Goal: Task Accomplishment & Management: Complete application form

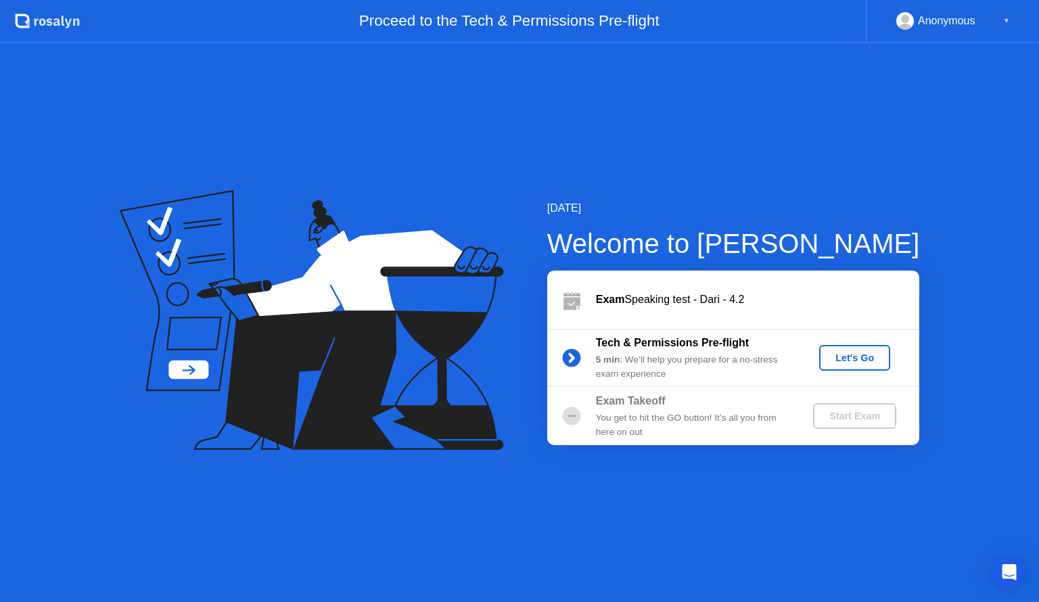
click at [844, 357] on div "Let's Go" at bounding box center [854, 357] width 60 height 11
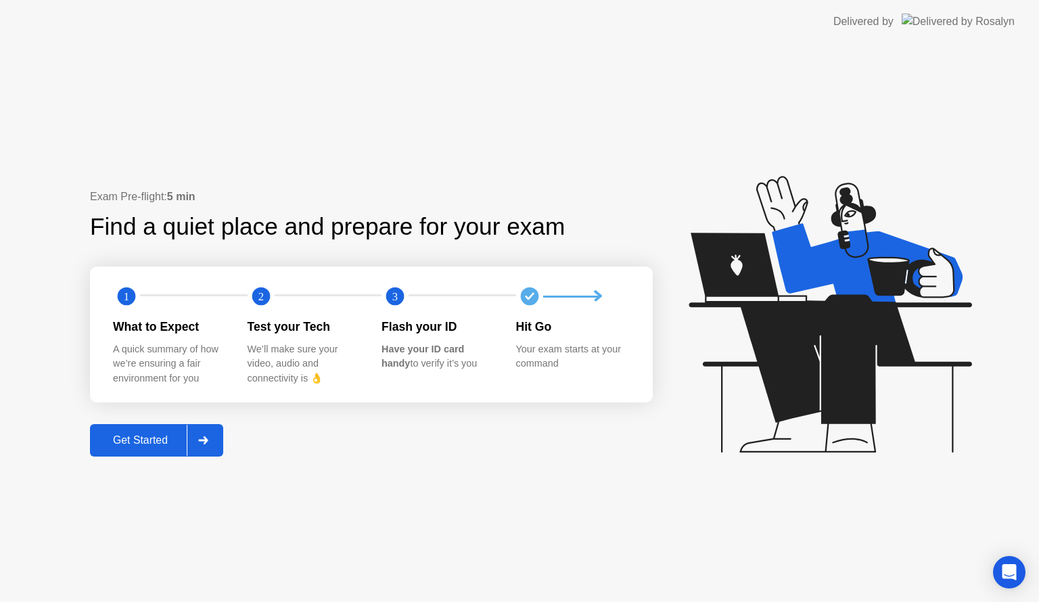
click at [173, 442] on div "Get Started" at bounding box center [140, 440] width 93 height 12
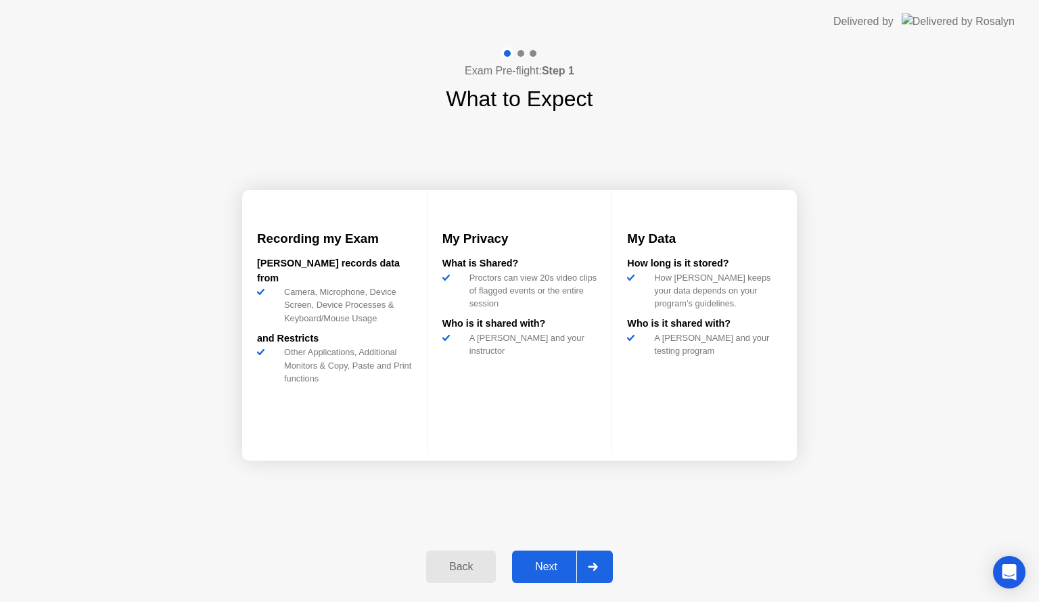
click at [551, 564] on div "Next" at bounding box center [546, 567] width 60 height 12
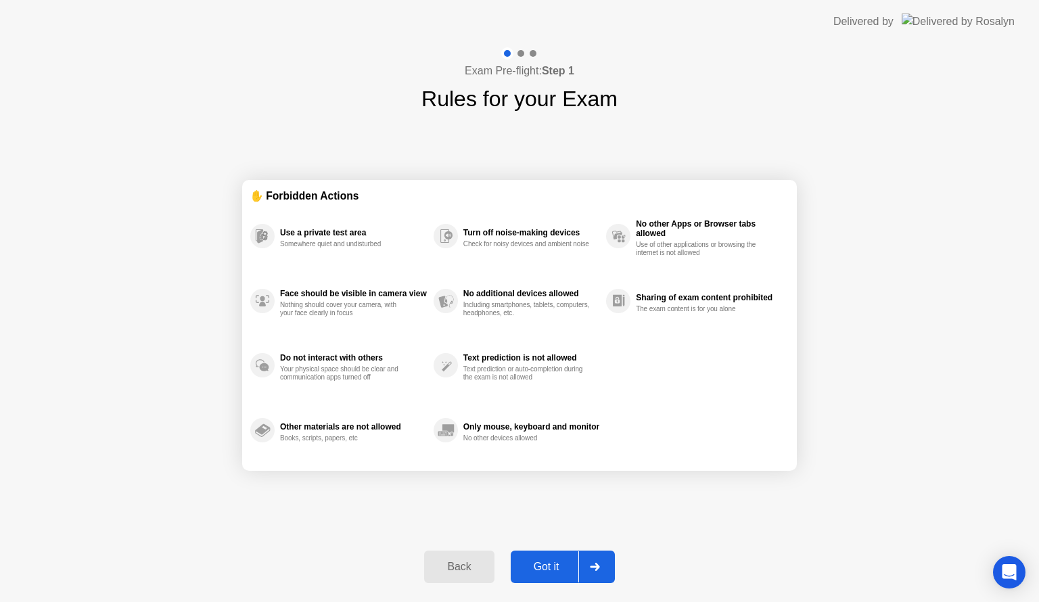
click at [551, 564] on div "Got it" at bounding box center [547, 567] width 64 height 12
select select "**********"
select select "*******"
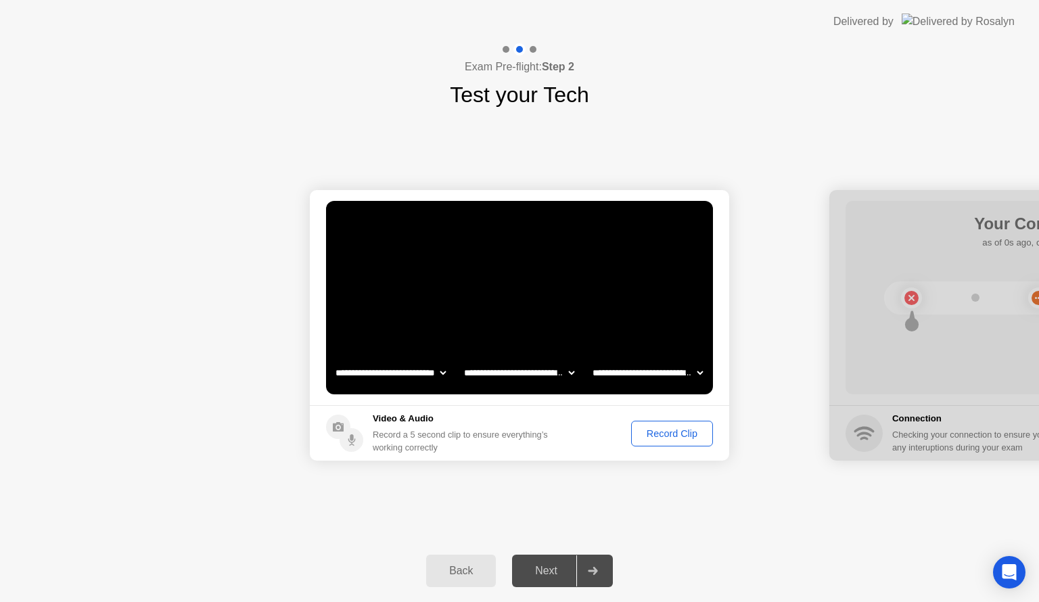
click at [663, 434] on div "Record Clip" at bounding box center [672, 433] width 72 height 11
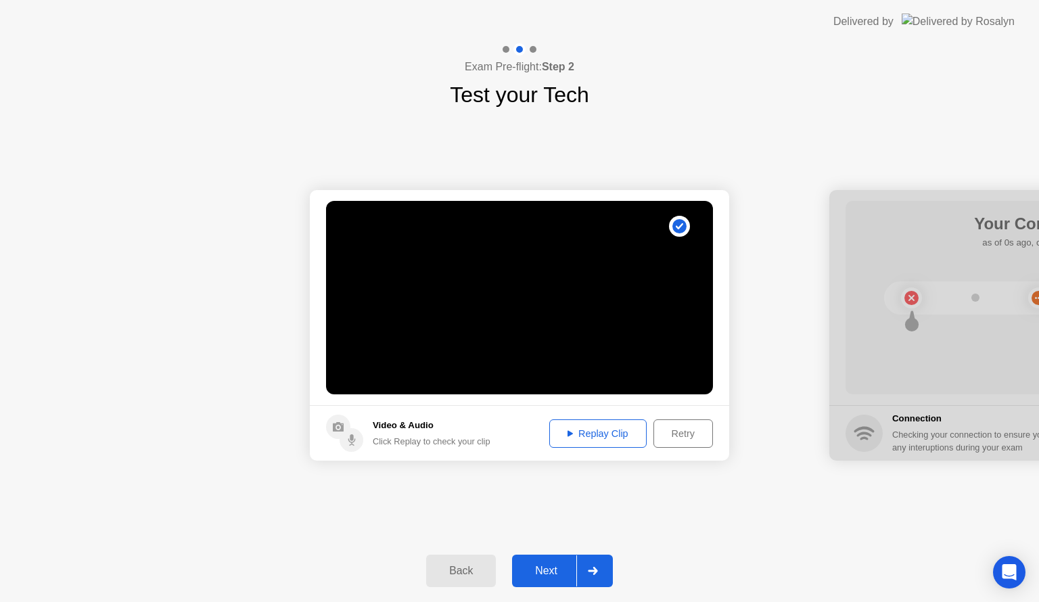
click at [585, 433] on div "Replay Clip" at bounding box center [598, 433] width 88 height 11
click at [579, 429] on div "Replay Clip" at bounding box center [598, 433] width 88 height 11
click at [555, 570] on div "Next" at bounding box center [546, 571] width 60 height 12
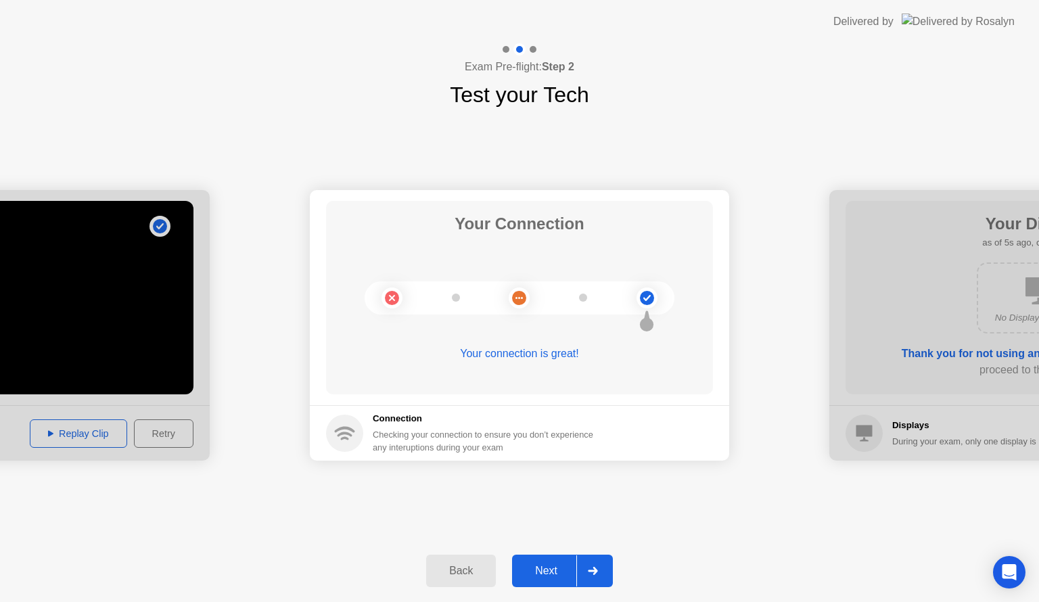
click at [555, 570] on div "Next" at bounding box center [546, 571] width 60 height 12
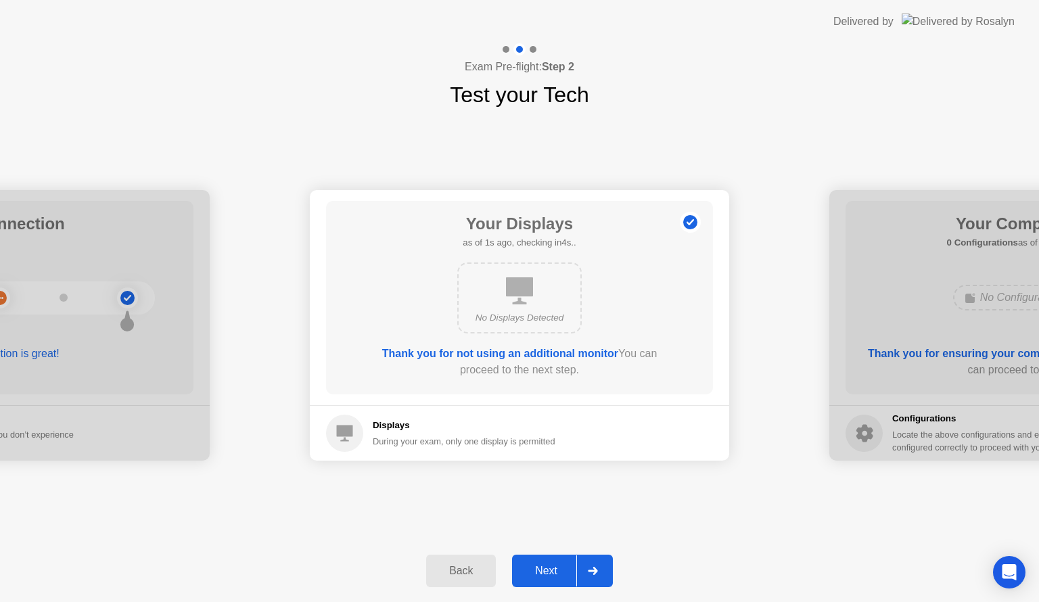
click at [555, 570] on div "Next" at bounding box center [546, 571] width 60 height 12
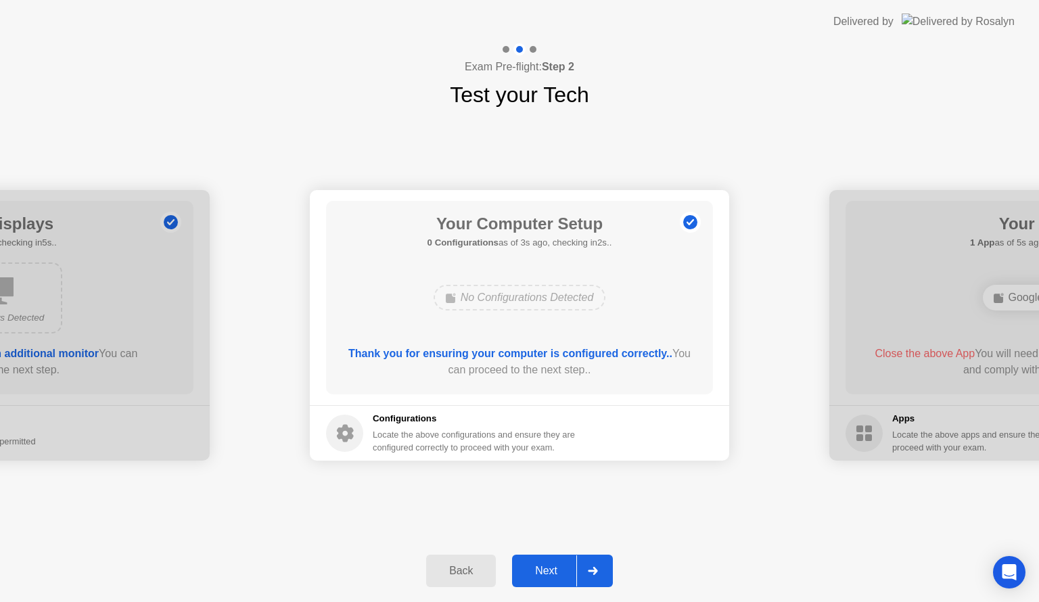
click at [555, 570] on div "Next" at bounding box center [546, 571] width 60 height 12
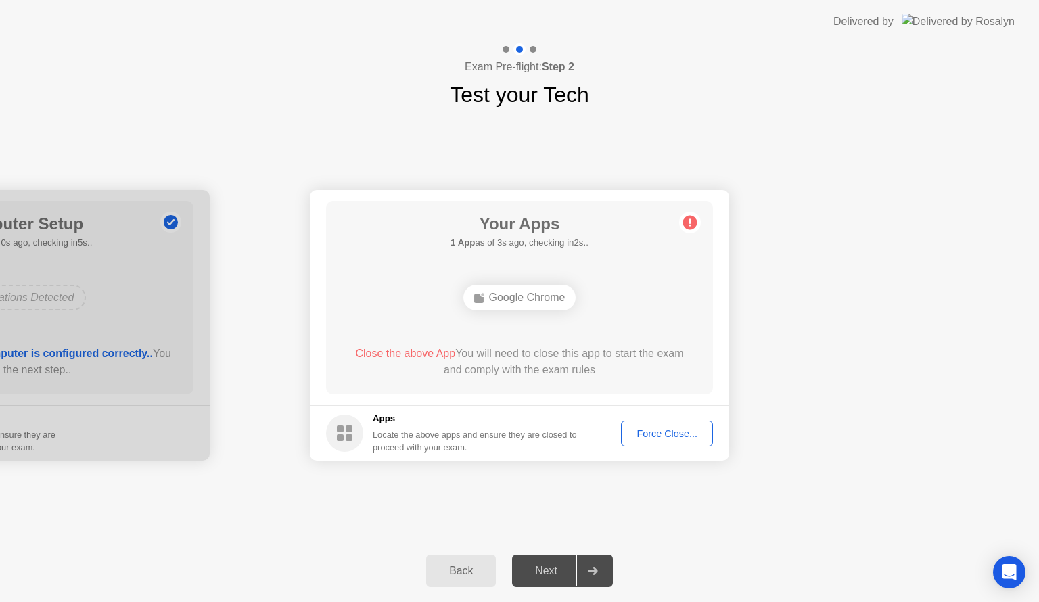
click at [664, 436] on div "Force Close..." at bounding box center [667, 433] width 83 height 11
click at [647, 428] on div "Force Close..." at bounding box center [667, 433] width 83 height 11
click at [668, 428] on div "Force Close..." at bounding box center [667, 433] width 83 height 11
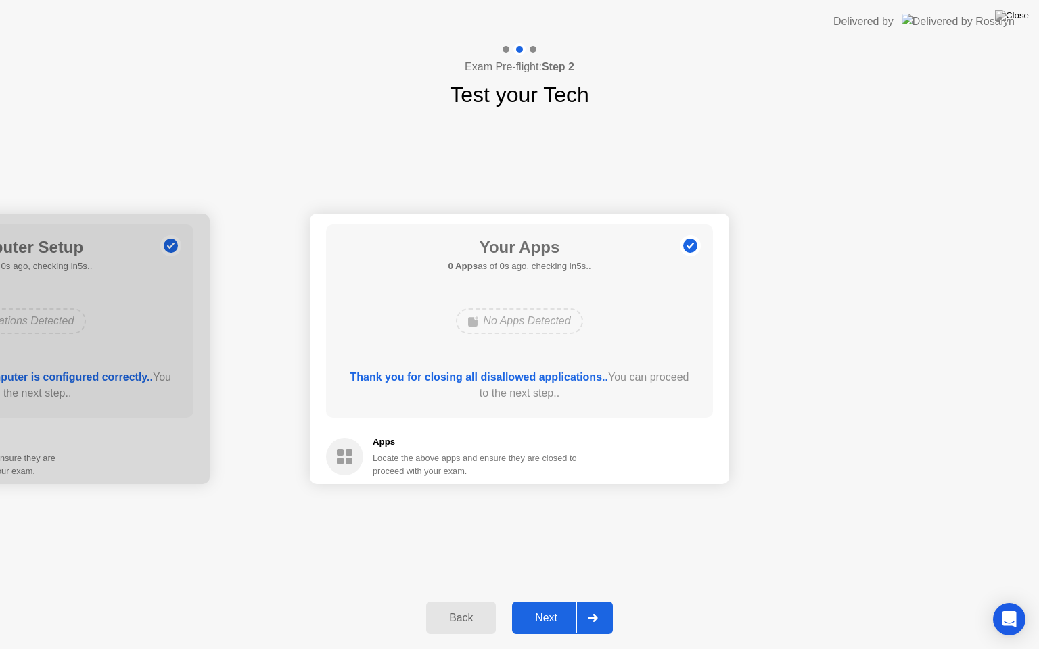
drag, startPoint x: 663, startPoint y: 433, endPoint x: 663, endPoint y: 448, distance: 15.6
click at [556, 601] on div "Next" at bounding box center [546, 618] width 60 height 12
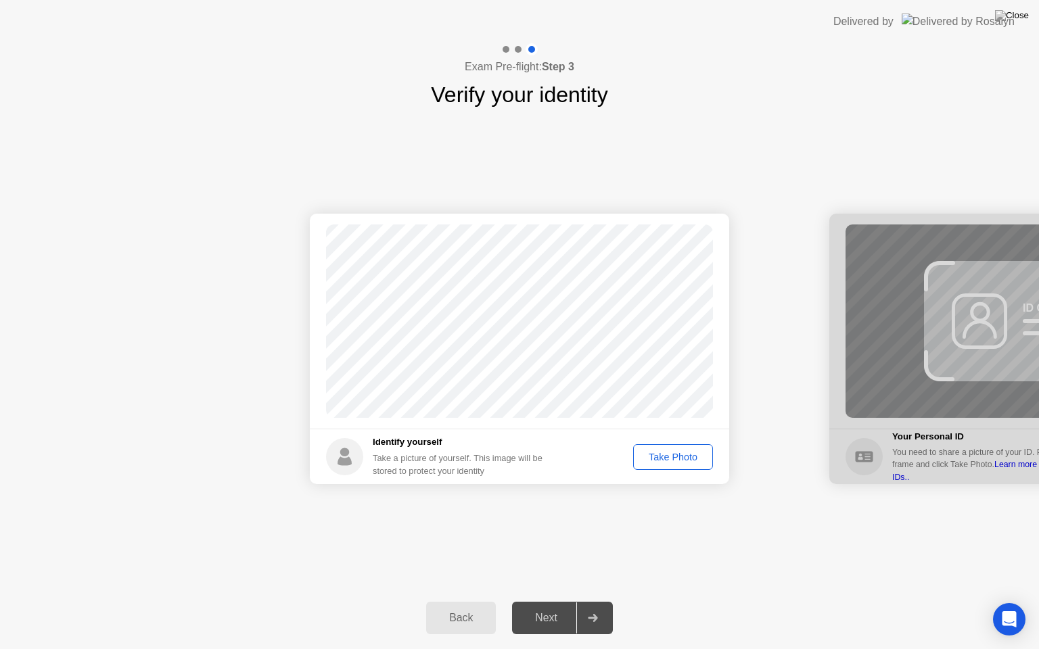
click at [668, 454] on div "Take Photo" at bounding box center [673, 457] width 70 height 11
click at [564, 601] on div "Next" at bounding box center [546, 618] width 60 height 12
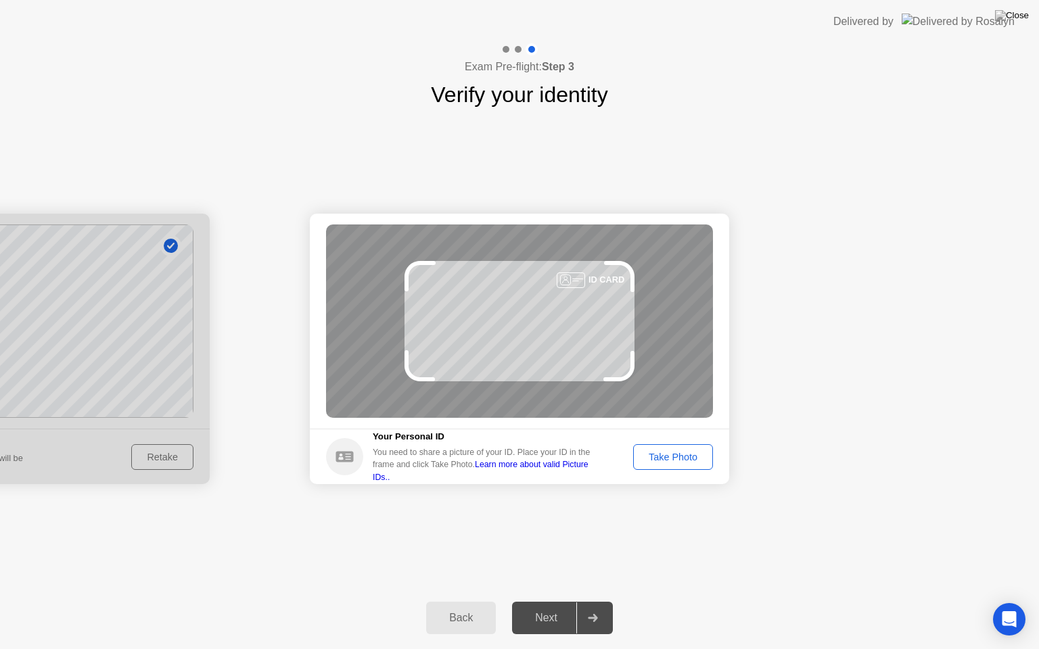
click at [663, 452] on div "Take Photo" at bounding box center [673, 457] width 70 height 11
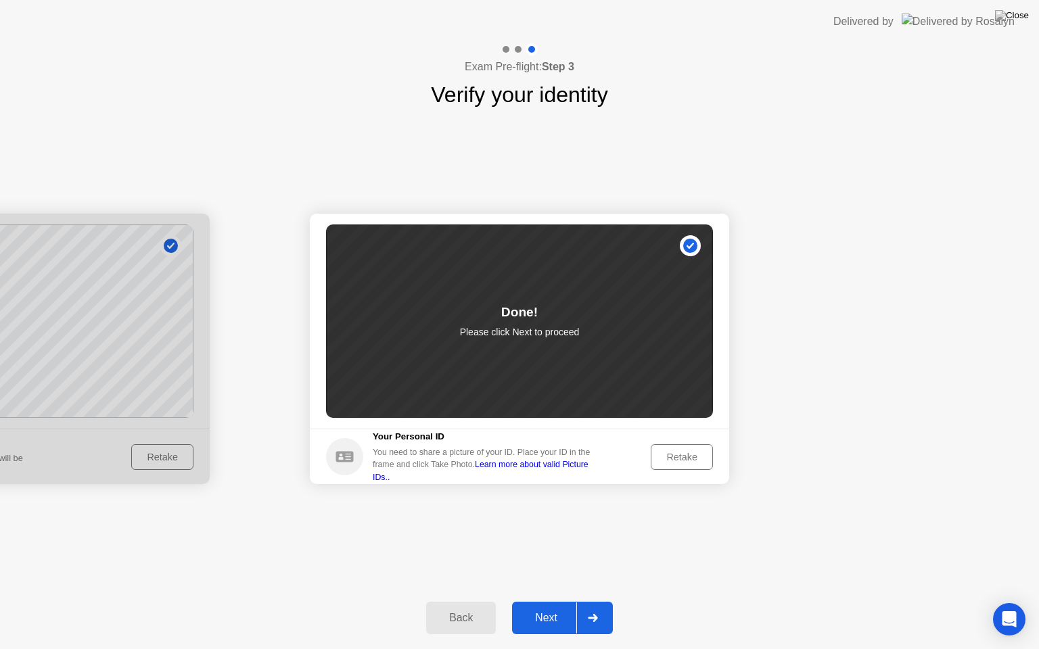
click at [557, 601] on div "Next" at bounding box center [546, 618] width 60 height 12
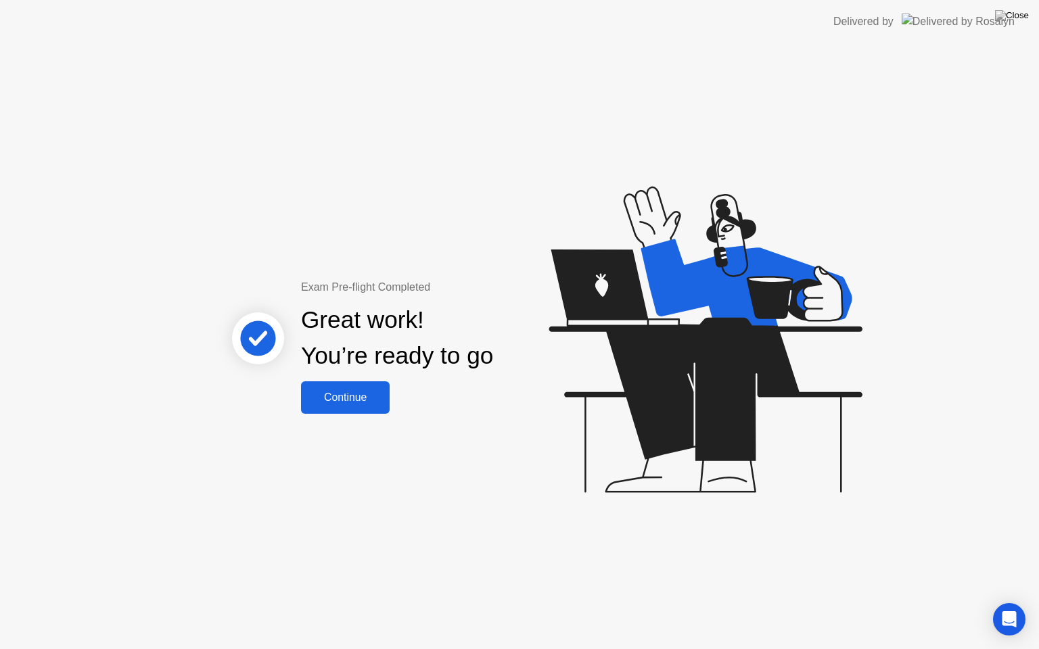
click at [356, 396] on div "Continue" at bounding box center [345, 398] width 80 height 12
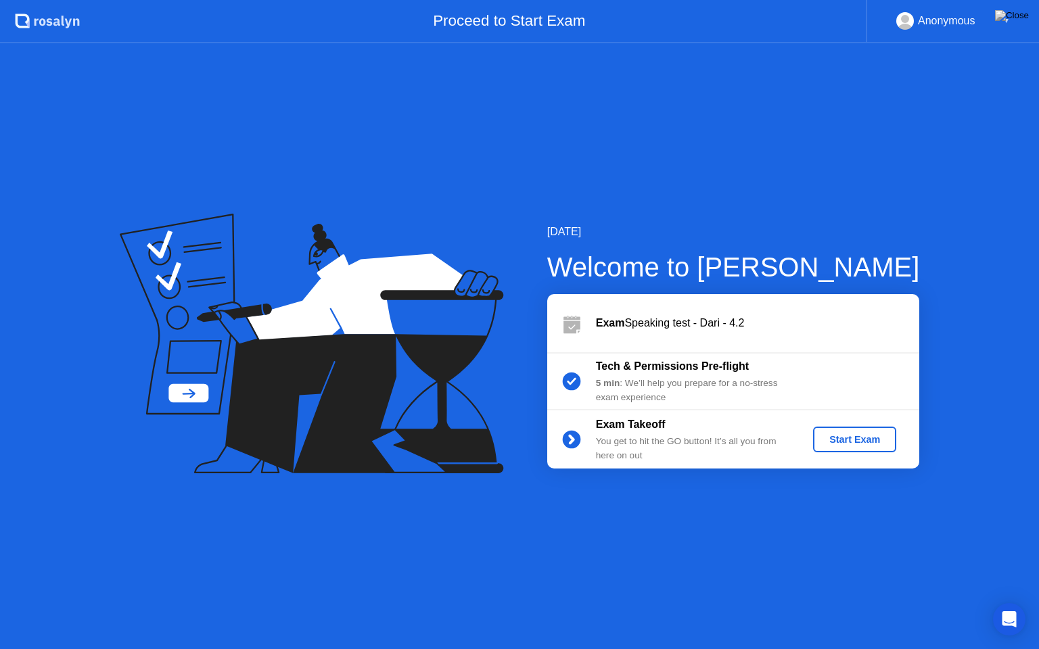
click at [851, 436] on div "Start Exam" at bounding box center [854, 439] width 72 height 11
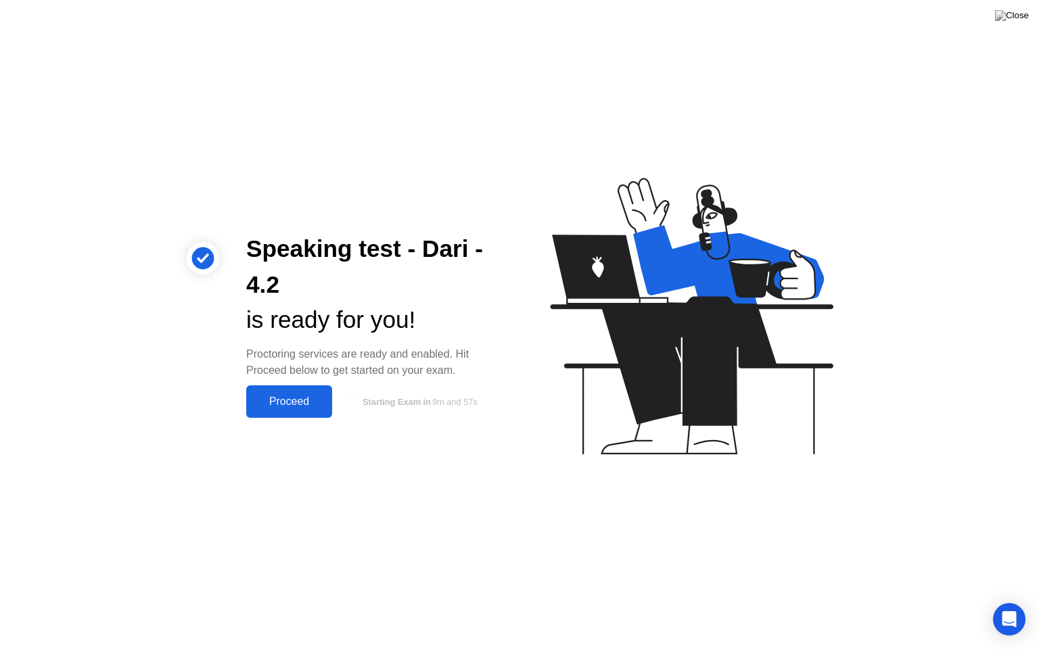
click at [281, 399] on div "Proceed" at bounding box center [289, 402] width 78 height 12
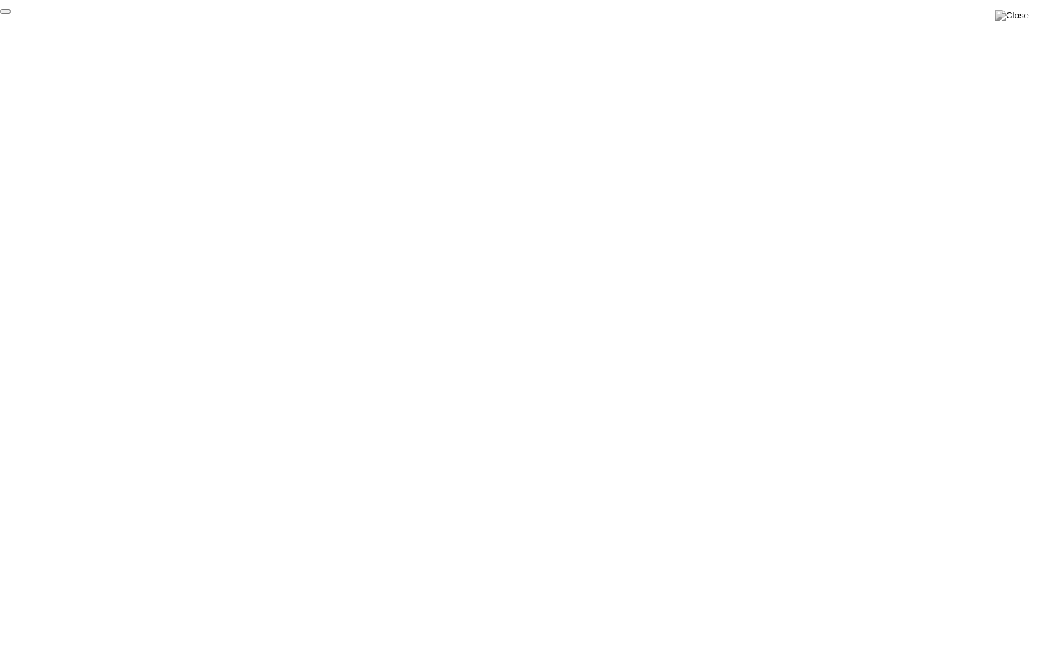
click div "End Proctoring Session"
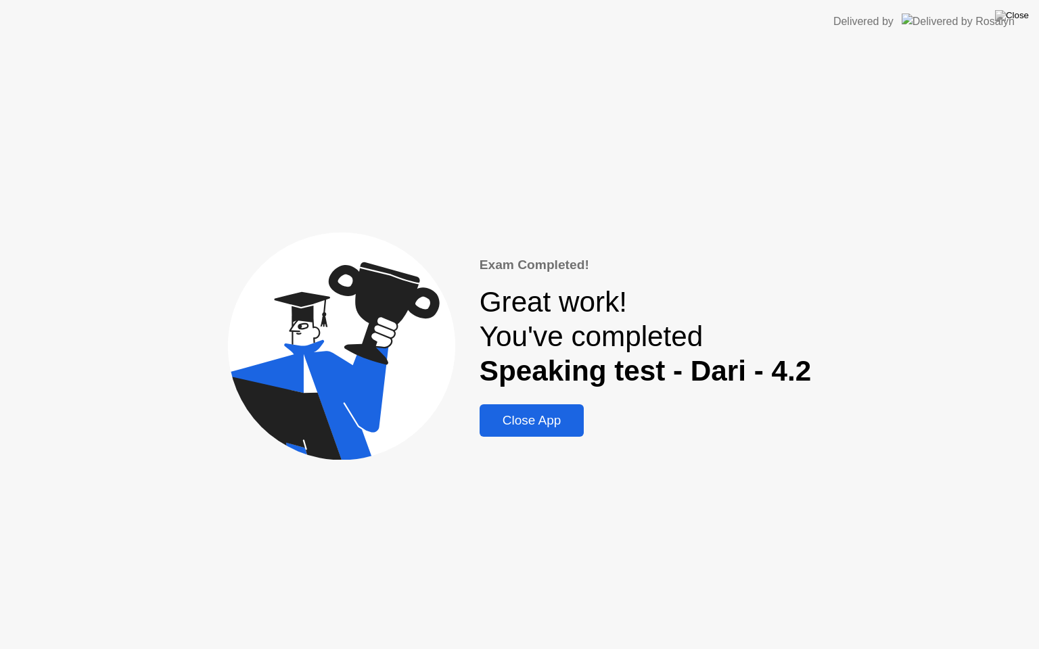
click at [539, 425] on div "Close App" at bounding box center [532, 420] width 97 height 15
